Goal: Information Seeking & Learning: Learn about a topic

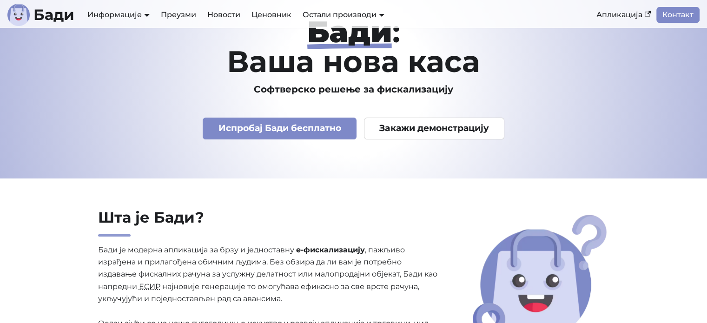
scroll to position [93, 0]
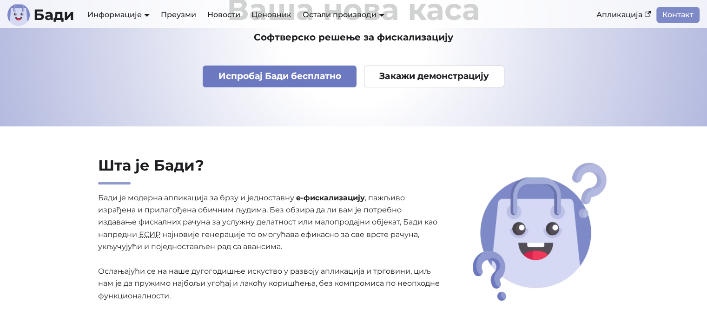
click at [237, 78] on link "Испробај Бади бесплатно" at bounding box center [280, 77] width 154 height 22
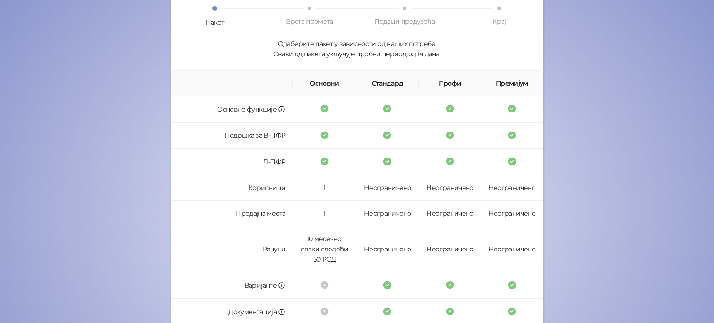
scroll to position [49, 0]
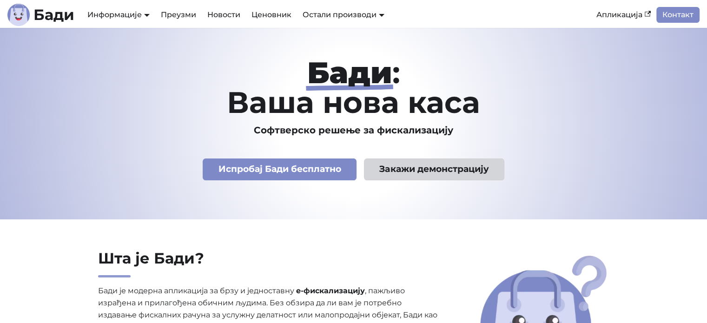
click at [430, 170] on link "Закажи демонстрацију" at bounding box center [434, 169] width 140 height 22
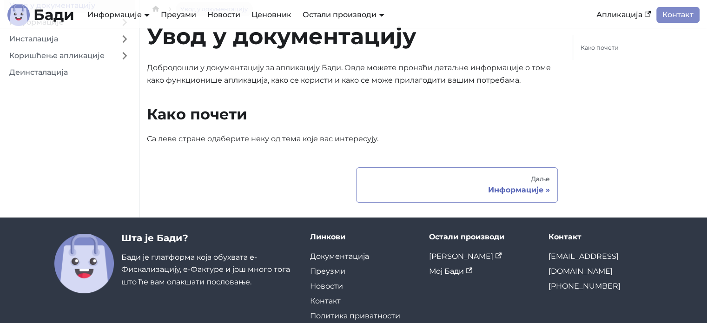
scroll to position [68, 0]
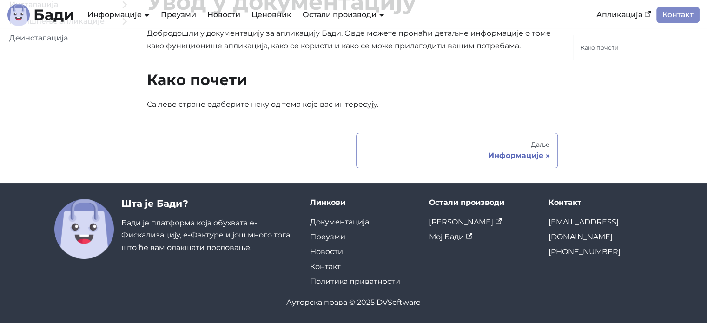
click at [540, 155] on div "Информације" at bounding box center [457, 155] width 186 height 9
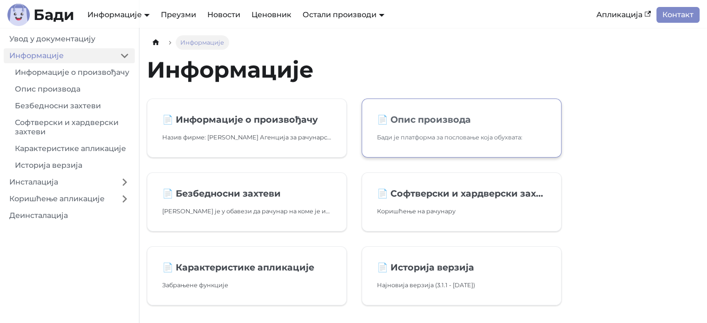
click at [433, 139] on p "Бади је платформа за пословање која обухвата:" at bounding box center [461, 137] width 169 height 10
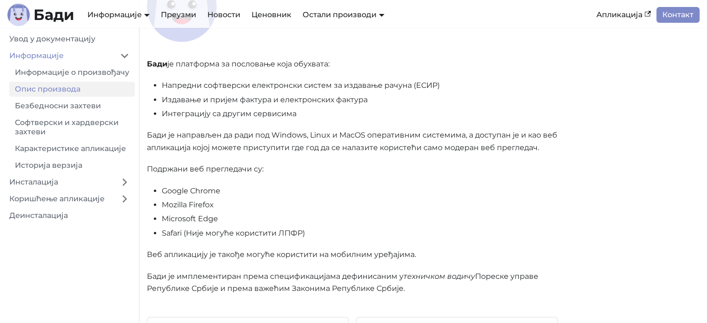
scroll to position [139, 0]
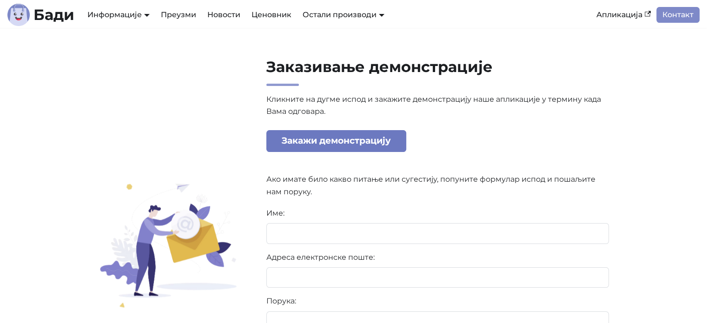
click at [349, 141] on link "Закажи демонстрацију" at bounding box center [336, 141] width 140 height 22
